Goal: Transaction & Acquisition: Purchase product/service

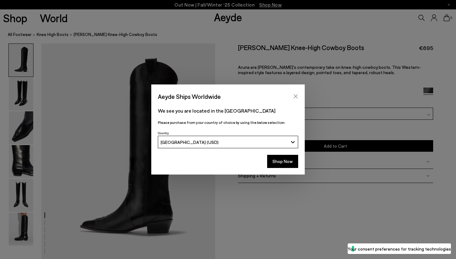
click at [294, 95] on icon "Close" at bounding box center [295, 96] width 5 height 5
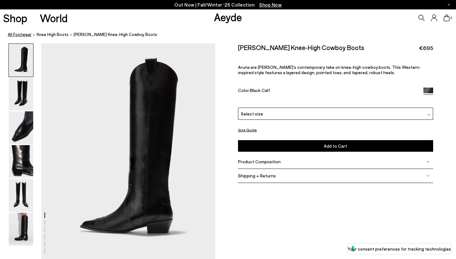
click at [20, 37] on link "All Footwear" at bounding box center [20, 34] width 24 height 7
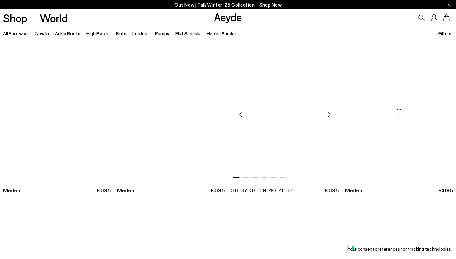
scroll to position [8, 0]
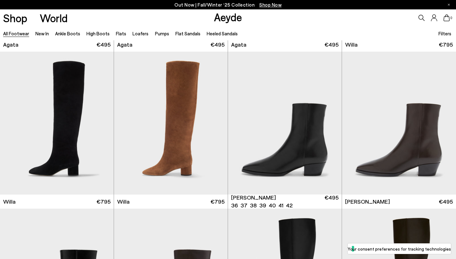
scroll to position [338, 0]
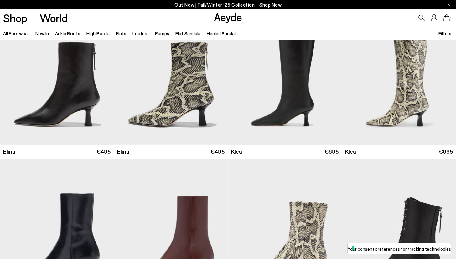
scroll to position [607, 0]
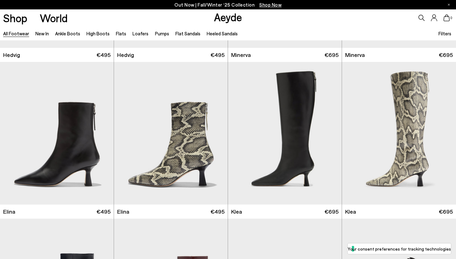
click at [422, 18] on icon at bounding box center [422, 18] width 6 height 6
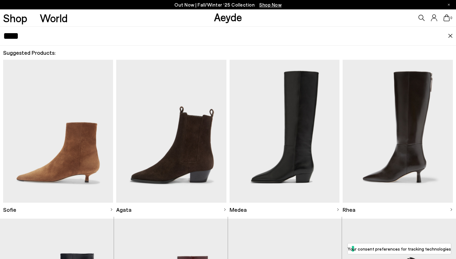
type input "****"
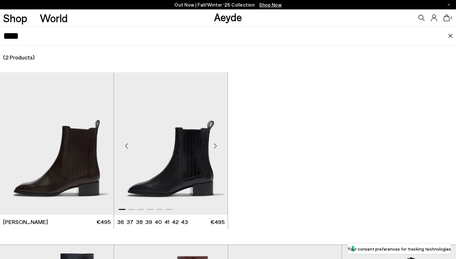
click at [173, 143] on img "1 / 6" at bounding box center [171, 143] width 114 height 143
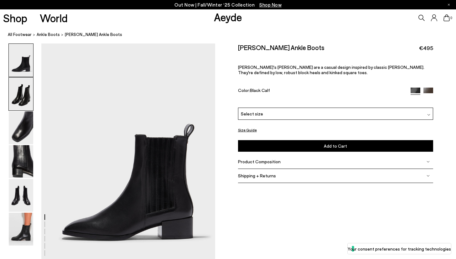
click at [28, 93] on img at bounding box center [21, 94] width 24 height 33
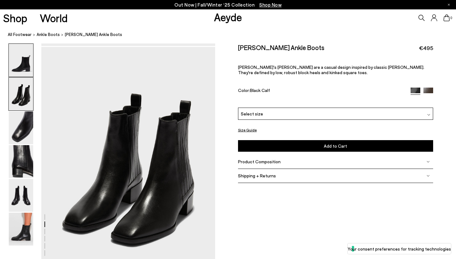
scroll to position [233, 0]
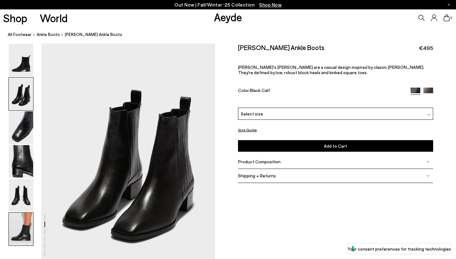
click at [23, 239] on img at bounding box center [21, 229] width 24 height 33
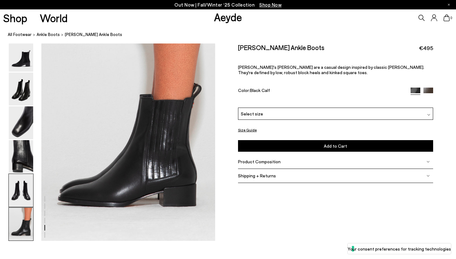
scroll to position [1207, 0]
